Goal: Information Seeking & Learning: Learn about a topic

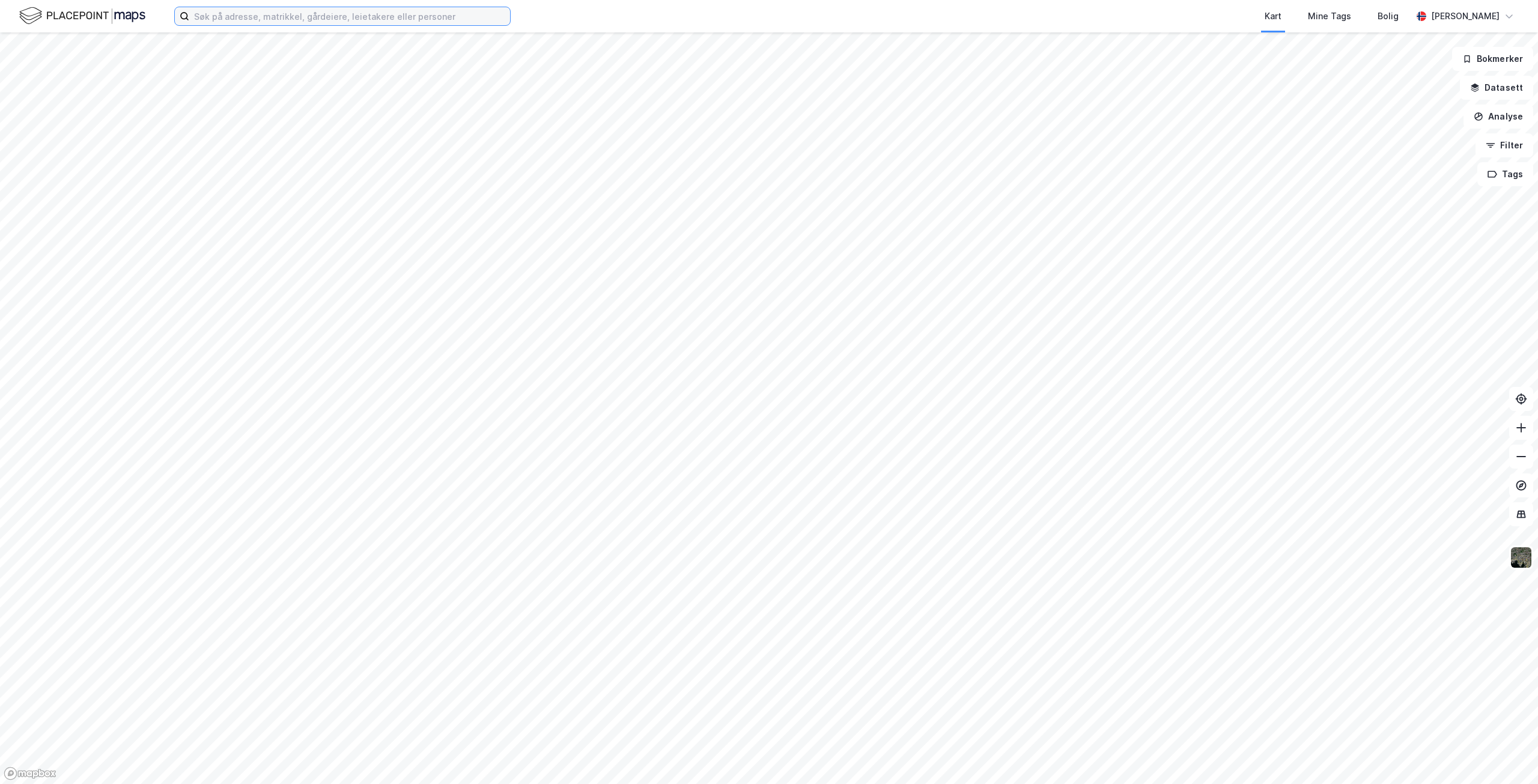
click at [272, 17] on input at bounding box center [349, 16] width 321 height 18
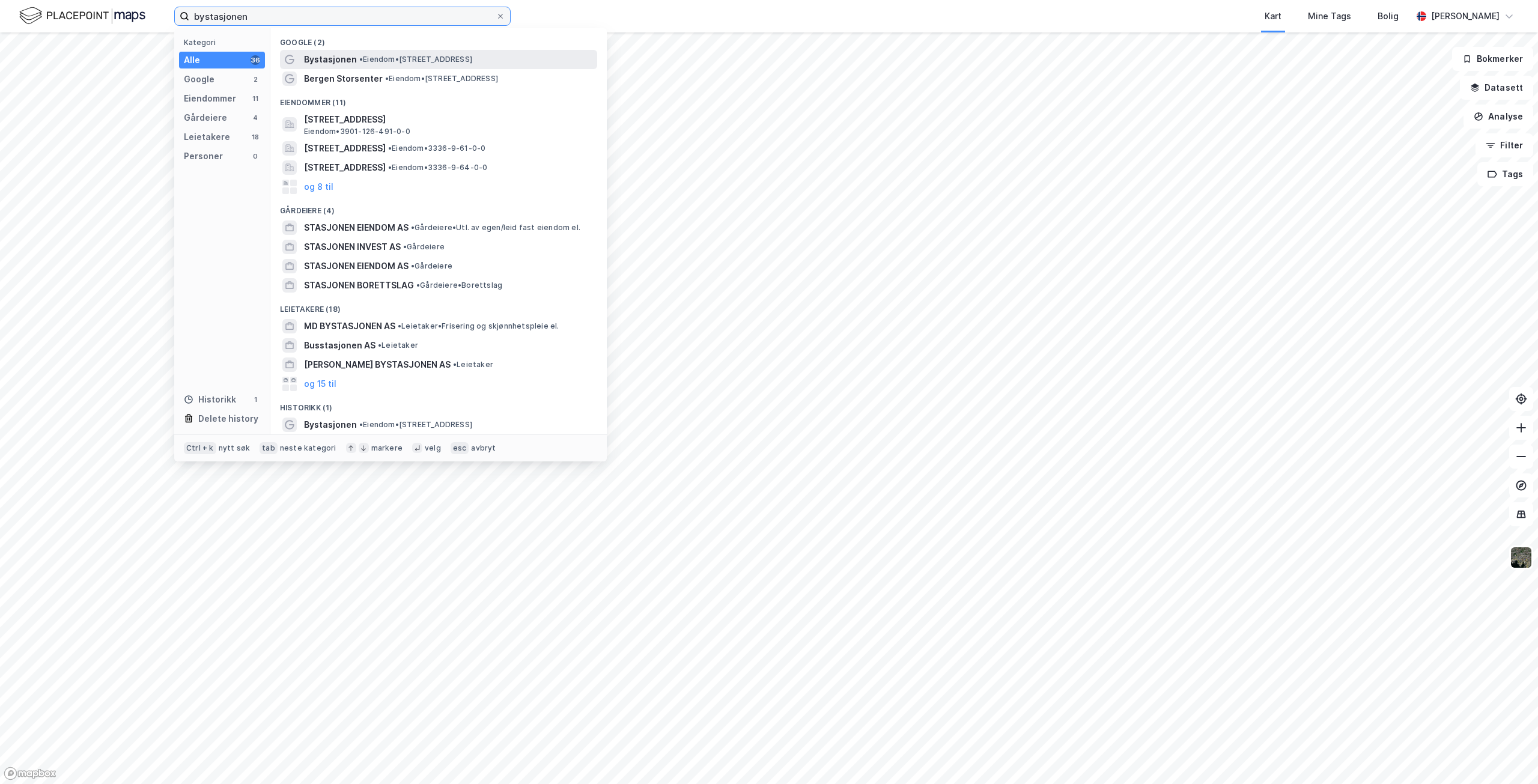
type input "bystasjonen"
click at [337, 60] on span "Bystasjonen" at bounding box center [330, 59] width 53 height 14
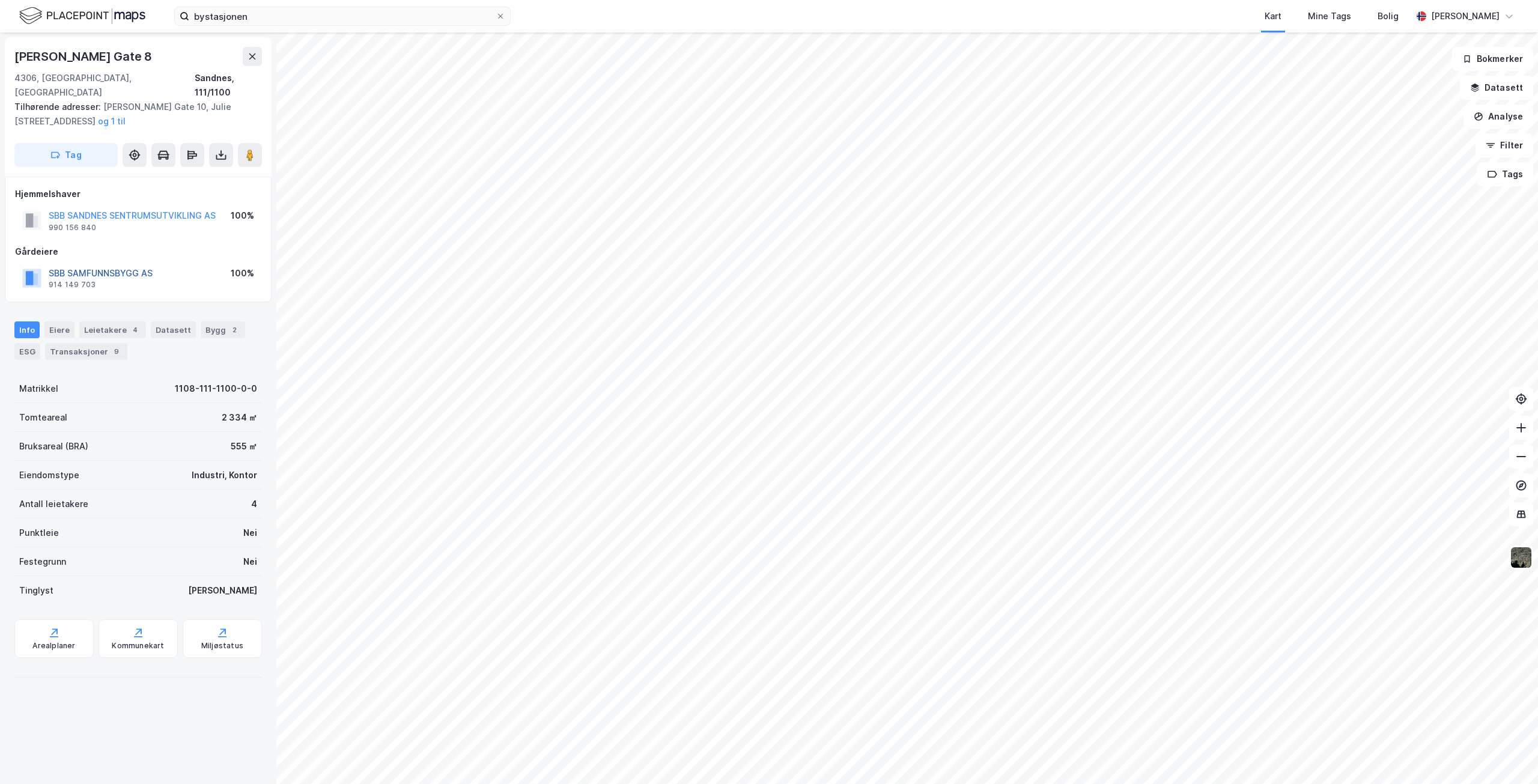
click at [0, 0] on button "SBB SAMFUNNSBYGG AS" at bounding box center [0, 0] width 0 height 0
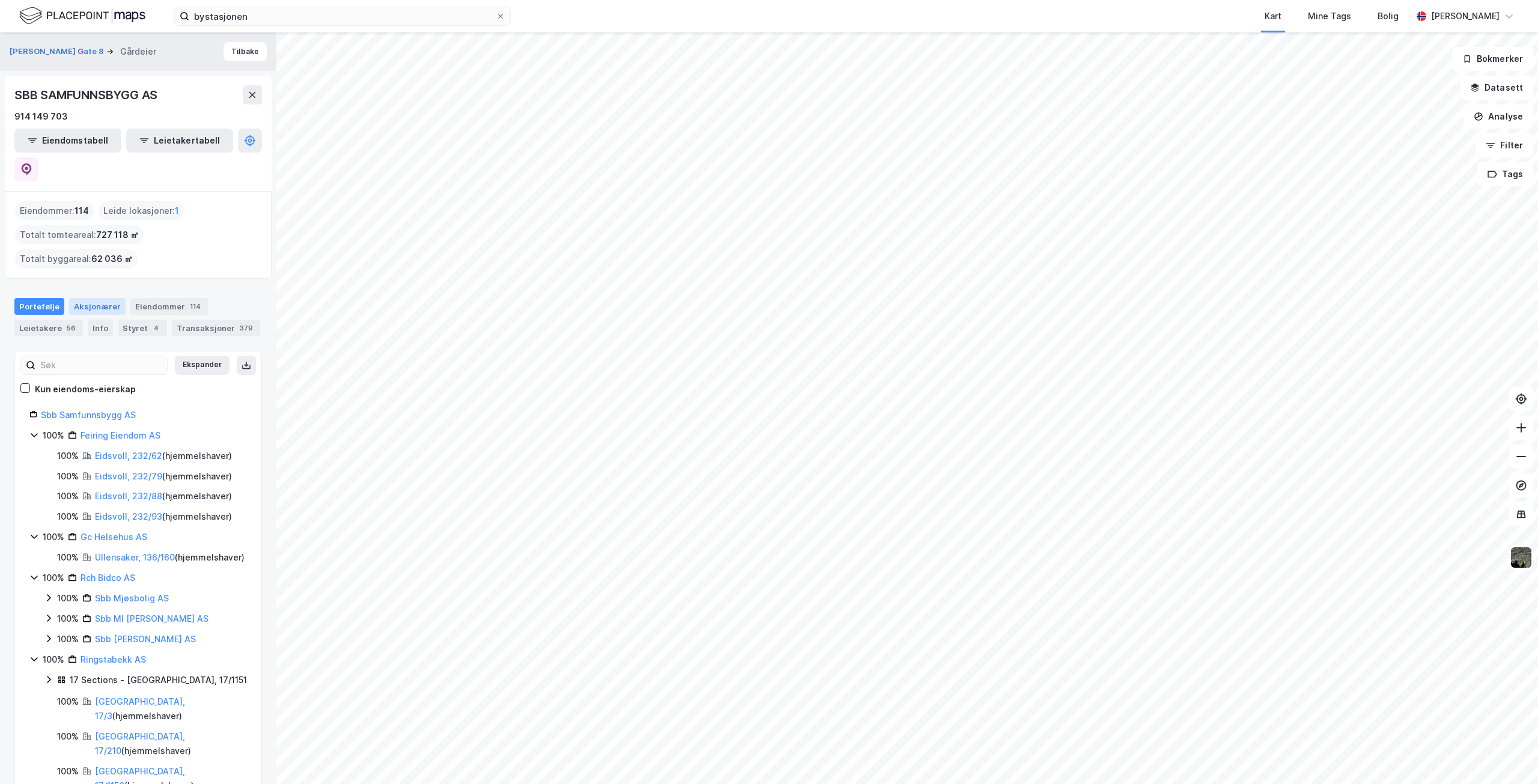
click at [75, 298] on div "Aksjonærer" at bounding box center [97, 306] width 57 height 17
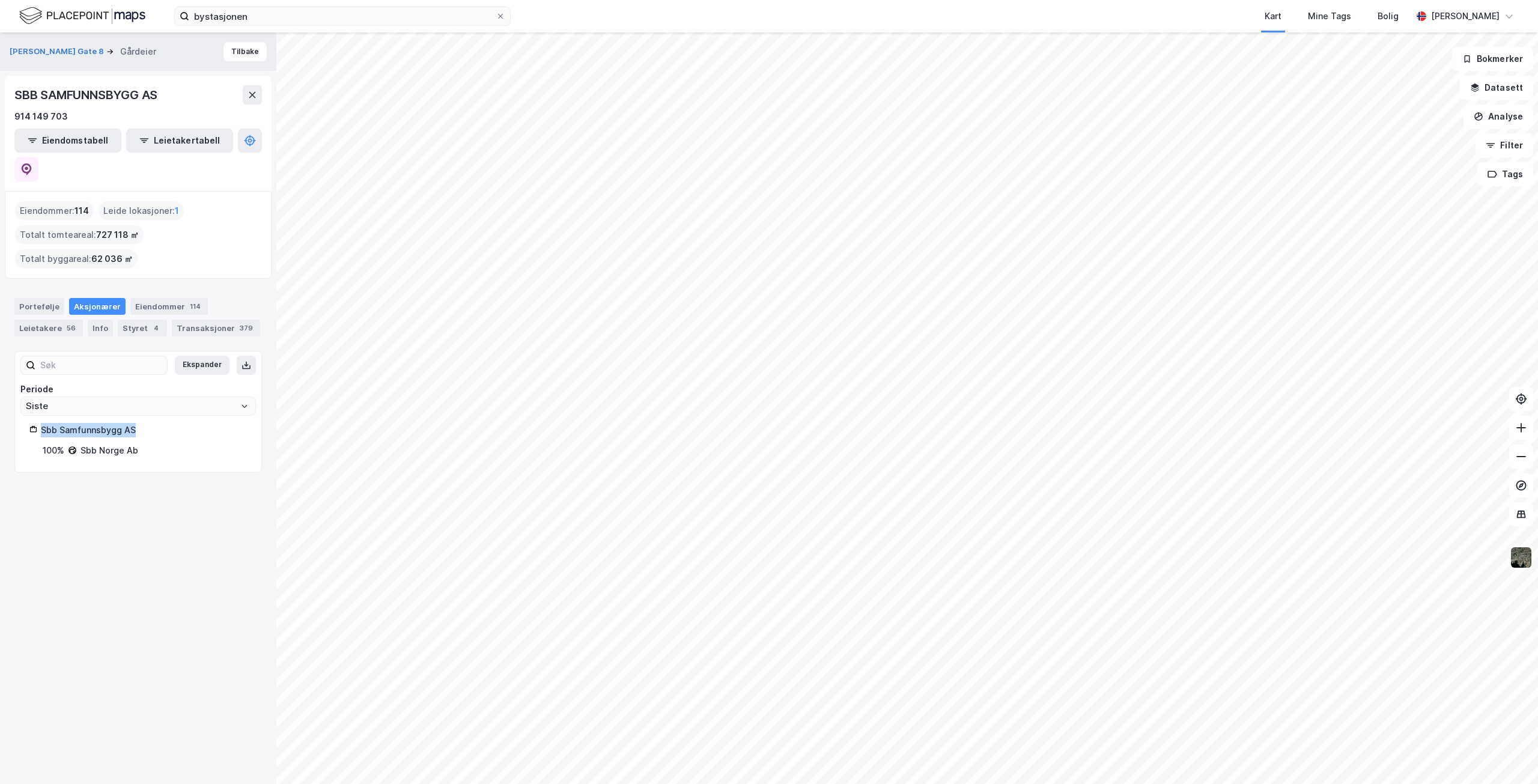
drag, startPoint x: 40, startPoint y: 402, endPoint x: 134, endPoint y: 403, distance: 94.0
click at [134, 423] on div "Sbb Samfunnsbygg AS" at bounding box center [138, 430] width 217 height 14
copy div "Sbb Samfunnsbygg AS"
click at [240, 52] on button "Tilbake" at bounding box center [244, 52] width 43 height 19
